Goal: Information Seeking & Learning: Find specific fact

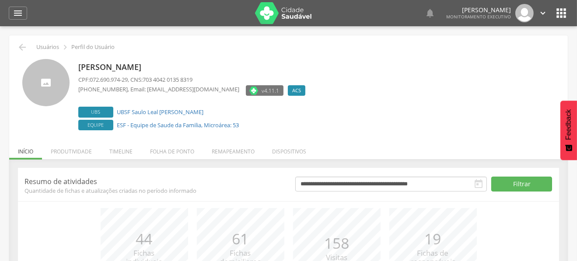
click at [272, 12] on img at bounding box center [283, 13] width 57 height 22
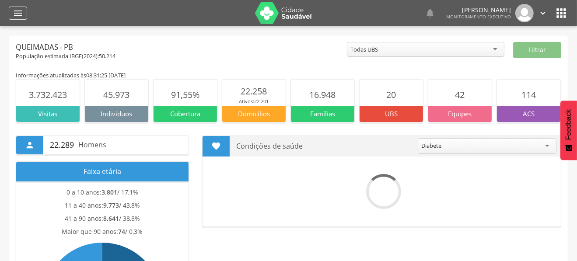
click at [15, 12] on icon "" at bounding box center [18, 13] width 10 height 10
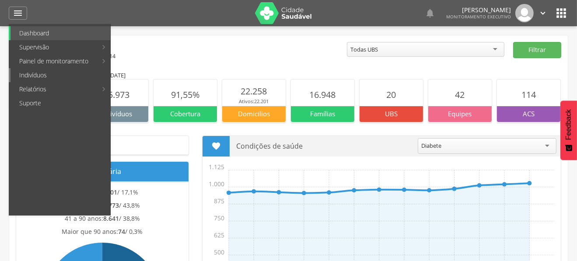
click at [36, 72] on link "Indivíduos" at bounding box center [60, 75] width 100 height 14
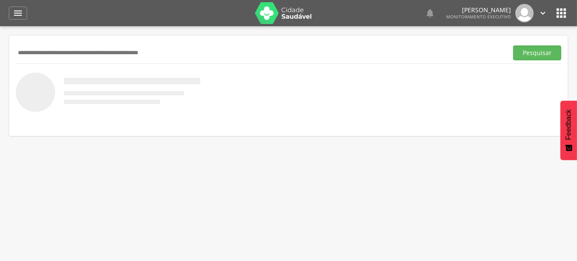
click at [107, 51] on input "text" at bounding box center [260, 52] width 488 height 15
type input "*"
type input "**********"
click at [513, 45] on button "Pesquisar" at bounding box center [537, 52] width 48 height 15
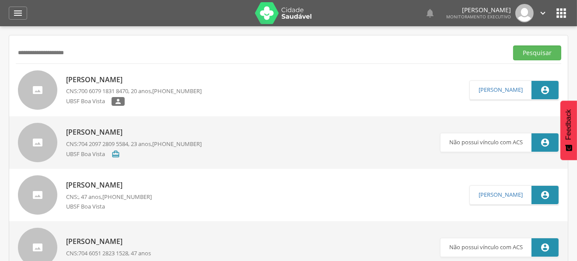
click at [137, 76] on p "Carla de Luna Candido" at bounding box center [134, 80] width 136 height 10
type input "**********"
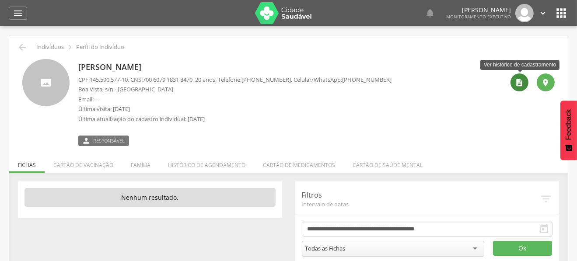
click at [523, 80] on icon "" at bounding box center [519, 82] width 9 height 9
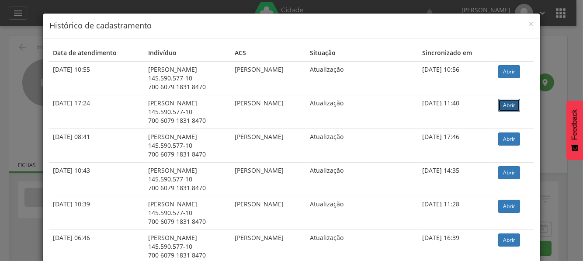
click at [508, 103] on link "Abrir" at bounding box center [509, 105] width 22 height 13
click at [530, 25] on span "×" at bounding box center [531, 23] width 5 height 12
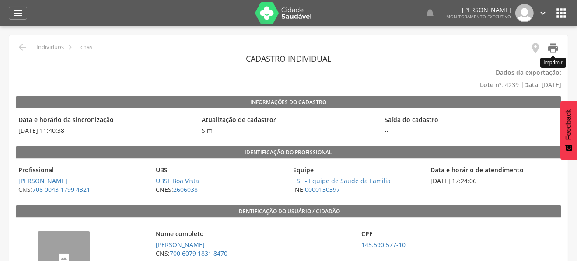
click at [551, 51] on icon "" at bounding box center [553, 48] width 12 height 12
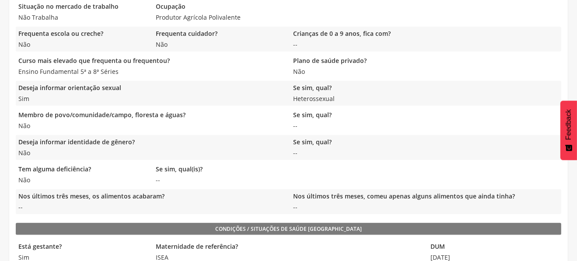
scroll to position [393, 0]
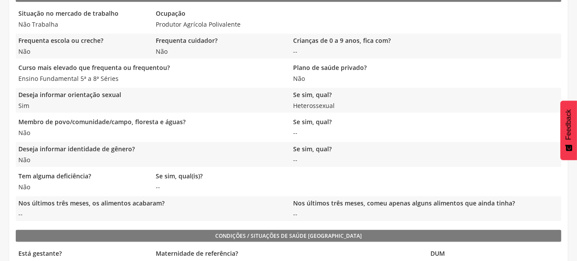
click at [527, 84] on div "Curso mais elevado que frequenta ou frequentou? Ensino Fundamental 5ª a 8ª Séri…" at bounding box center [288, 73] width 545 height 25
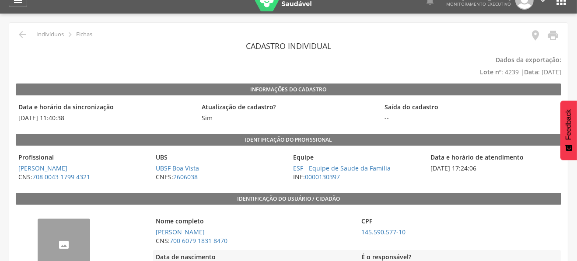
scroll to position [0, 0]
